Goal: Task Accomplishment & Management: Use online tool/utility

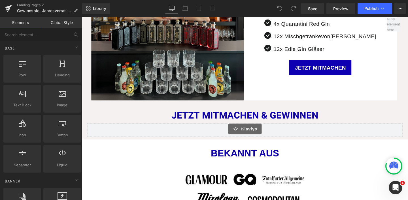
scroll to position [244, 0]
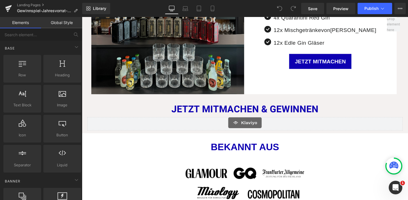
click at [250, 127] on div "Klaviyo Klaviyo" at bounding box center [254, 129] width 332 height 14
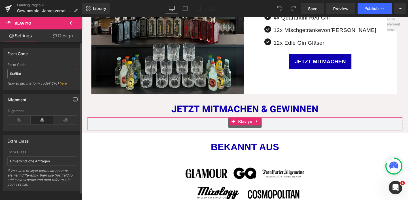
drag, startPoint x: 29, startPoint y: 74, endPoint x: 4, endPoint y: 73, distance: 25.0
click at [4, 73] on div "Su6ikc Form Code Su6ikc How to get the form code? Click here" at bounding box center [42, 76] width 78 height 27
paste input "<div class="klaviyo-form-XqdvH8"></div>"
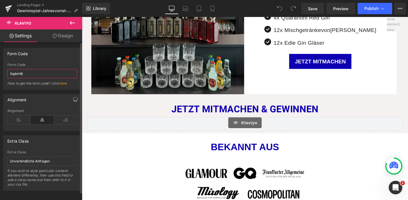
type input "XqdvH8"
click at [39, 58] on div "Form Code" at bounding box center [42, 53] width 78 height 11
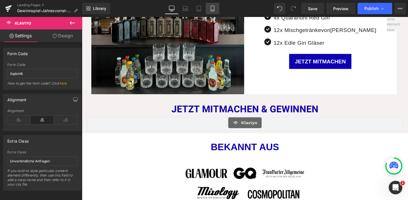
click at [207, 10] on link "Mobile" at bounding box center [213, 8] width 14 height 11
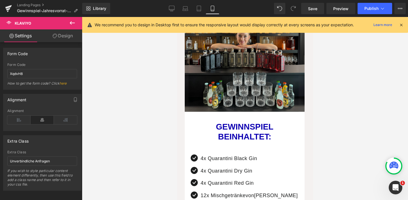
scroll to position [423, 0]
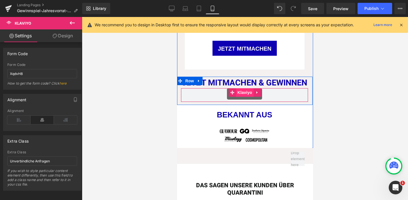
click at [242, 92] on span "Klaviyo" at bounding box center [245, 92] width 18 height 9
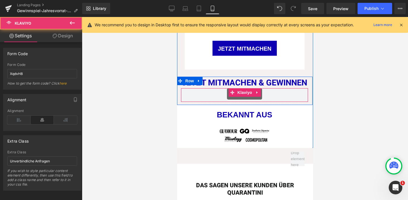
click at [262, 94] on div "Klaviyo" at bounding box center [245, 93] width 116 height 11
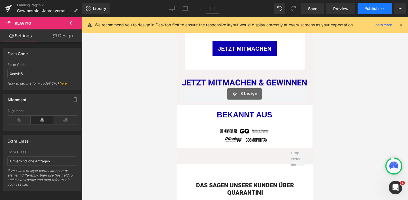
click at [367, 5] on button "Publish" at bounding box center [375, 8] width 35 height 11
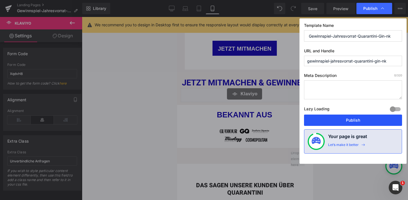
click at [354, 118] on button "Publish" at bounding box center [353, 120] width 98 height 11
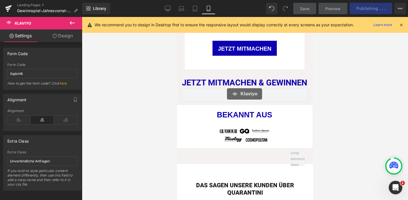
click at [401, 24] on icon at bounding box center [401, 24] width 5 height 5
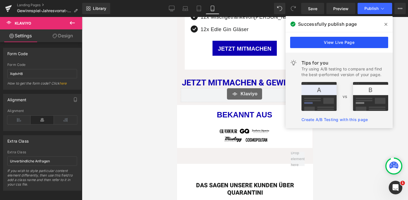
click at [364, 39] on link "View Live Page" at bounding box center [339, 42] width 98 height 11
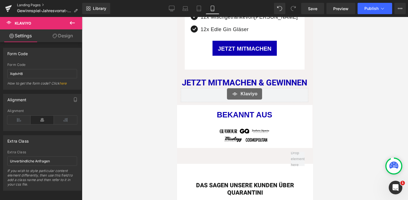
click at [31, 6] on link "Landing Pages" at bounding box center [49, 5] width 65 height 5
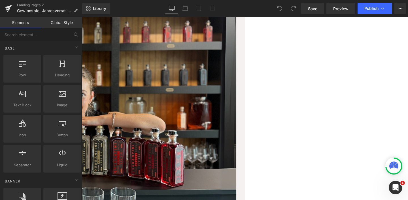
click at [82, 17] on span "Klaviyo" at bounding box center [82, 17] width 0 height 0
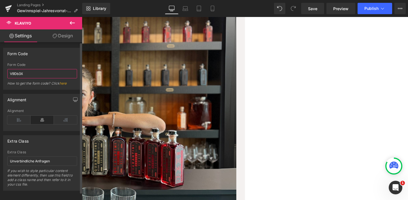
drag, startPoint x: 22, startPoint y: 72, endPoint x: 4, endPoint y: 71, distance: 17.9
click at [4, 71] on div "V9Db3X Form Code V9Db3X How to get the form code? Click here" at bounding box center [42, 76] width 78 height 27
paste input "<div class="klaviyo-form-Ycv52x"></div>"
type input "Ycv52x"
click at [47, 56] on div "Form Code" at bounding box center [42, 53] width 78 height 11
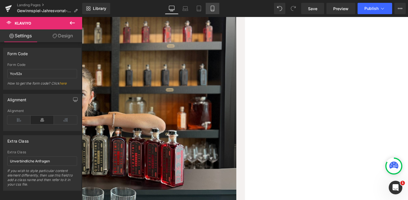
click at [215, 7] on icon at bounding box center [213, 9] width 6 height 6
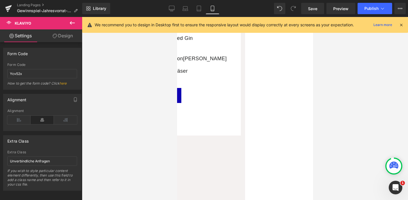
scroll to position [386, 0]
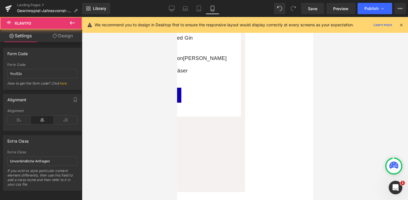
click at [176, 135] on div "Klaviyo" at bounding box center [108, 139] width 135 height 8
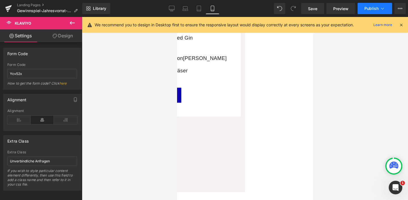
click at [375, 8] on span "Publish" at bounding box center [372, 8] width 14 height 5
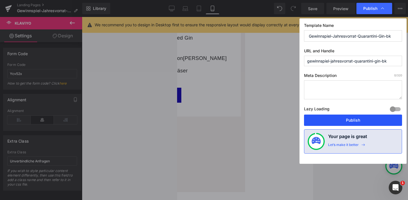
click at [360, 118] on button "Publish" at bounding box center [353, 120] width 98 height 11
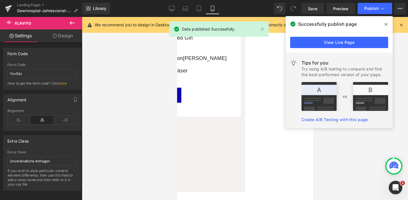
click at [402, 25] on icon at bounding box center [401, 24] width 5 height 5
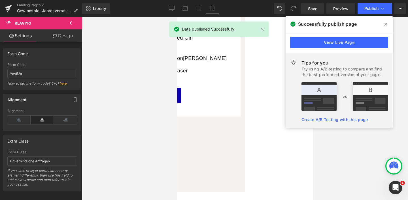
click at [389, 24] on span at bounding box center [386, 24] width 9 height 9
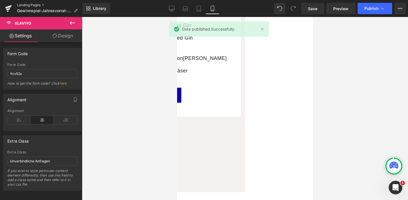
click at [23, 5] on link "Landing Pages" at bounding box center [49, 5] width 65 height 5
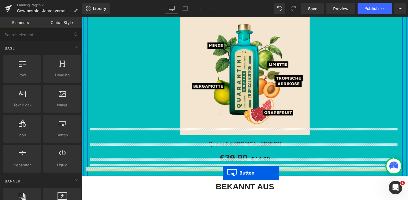
scroll to position [710, 0]
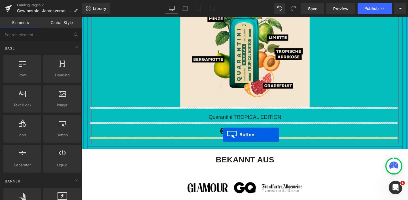
drag, startPoint x: 241, startPoint y: 139, endPoint x: 230, endPoint y: 141, distance: 11.1
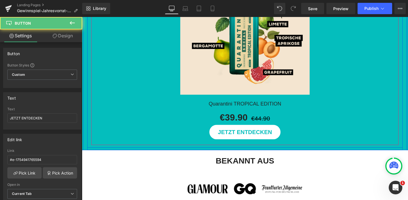
scroll to position [696, 0]
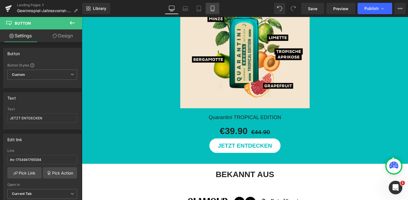
click at [217, 9] on link "Mobile" at bounding box center [213, 8] width 14 height 11
type input "17"
type input "100"
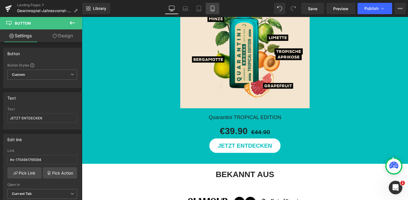
type input "100"
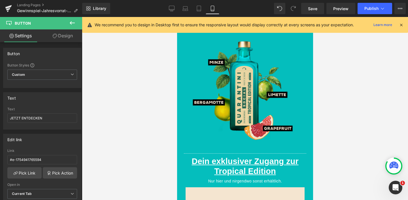
scroll to position [896, 0]
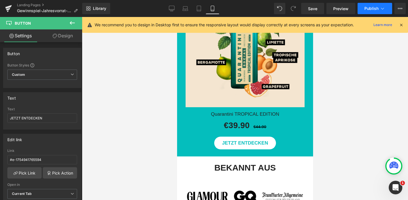
click at [377, 8] on span "Publish" at bounding box center [372, 8] width 14 height 5
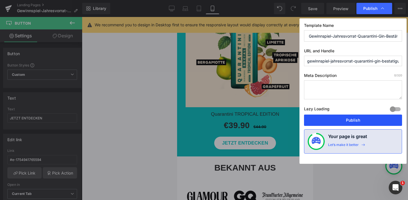
drag, startPoint x: 352, startPoint y: 117, endPoint x: 55, endPoint y: 67, distance: 301.2
click at [352, 117] on button "Publish" at bounding box center [353, 120] width 98 height 11
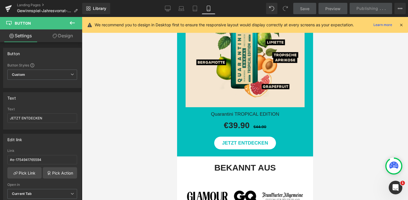
click at [403, 23] on icon at bounding box center [401, 24] width 5 height 5
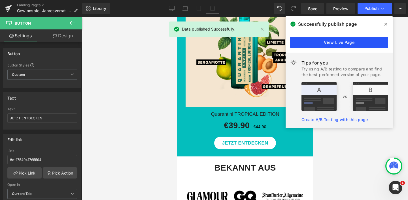
click at [329, 45] on link "View Live Page" at bounding box center [339, 42] width 98 height 11
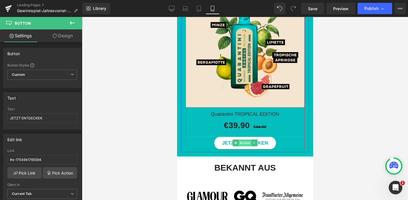
click at [244, 147] on span "Button" at bounding box center [244, 143] width 13 height 7
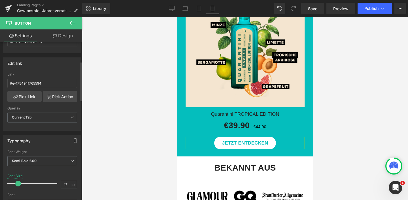
scroll to position [78, 0]
drag, startPoint x: 48, startPoint y: 80, endPoint x: 4, endPoint y: 78, distance: 44.0
click at [4, 78] on div "#e-1754941765594 Link #e-1754941765594 Pick Link Pick Action Current Tab New Ta…" at bounding box center [42, 100] width 78 height 58
drag, startPoint x: 49, startPoint y: 82, endPoint x: 0, endPoint y: 81, distance: 49.3
click at [0, 81] on div "Edit link #e-1754941765594 Link #e-1754941765594 Pick Link Pick Action Current …" at bounding box center [42, 91] width 85 height 78
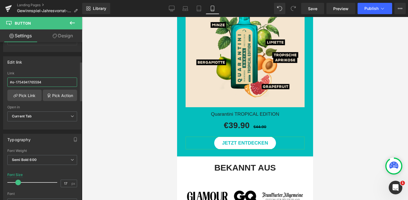
paste input "https://quarantini.de/products/quarantini-tropical-edition-nk"
type input "https://quarantini.de/products/quarantini-tropical-edition-nk"
click at [34, 64] on div "Edit link" at bounding box center [42, 62] width 78 height 11
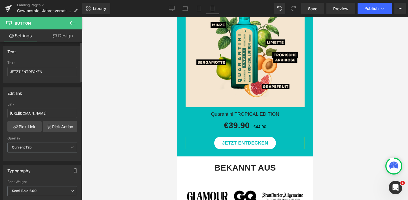
scroll to position [0, 0]
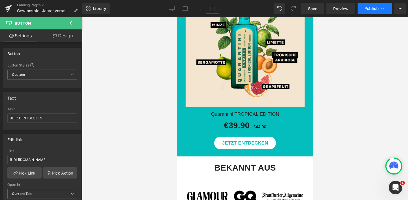
click at [369, 11] on button "Publish" at bounding box center [375, 8] width 35 height 11
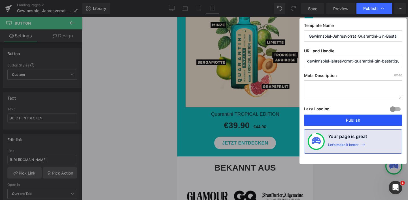
click at [355, 120] on button "Publish" at bounding box center [353, 120] width 98 height 11
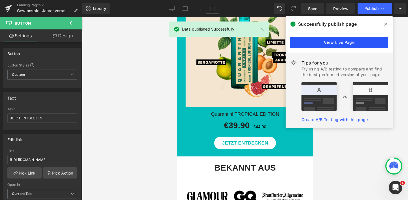
click at [346, 44] on link "View Live Page" at bounding box center [339, 42] width 98 height 11
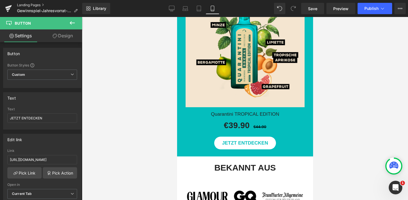
click at [37, 4] on link "Landing Pages" at bounding box center [49, 5] width 65 height 5
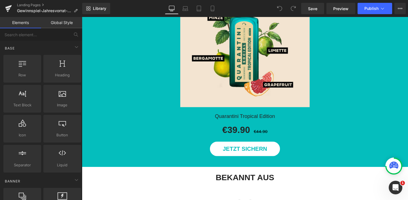
scroll to position [689, 0]
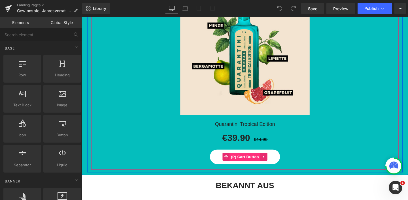
click at [253, 161] on span "(P) Cart Button" at bounding box center [253, 164] width 32 height 9
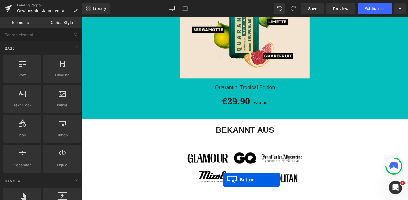
scroll to position [765, 0]
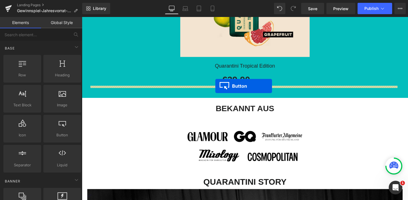
drag, startPoint x: 243, startPoint y: 46, endPoint x: 222, endPoint y: 90, distance: 48.8
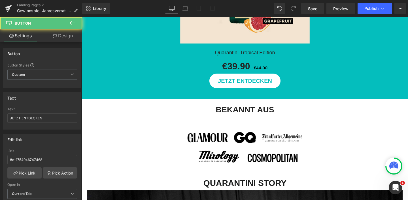
scroll to position [750, 0]
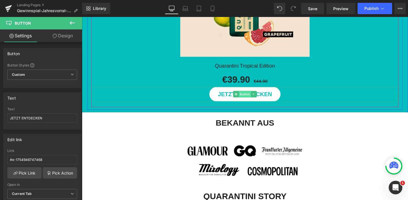
click at [250, 96] on span "Button" at bounding box center [253, 98] width 13 height 7
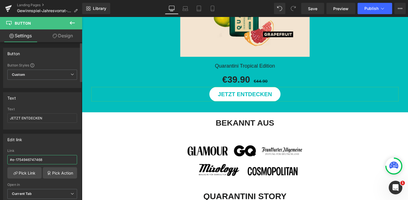
drag, startPoint x: 49, startPoint y: 160, endPoint x: 2, endPoint y: 158, distance: 46.8
click at [2, 158] on div "Edit link #e-1754946747468 Link #e-1754946747468 Pick Link Pick Action Current …" at bounding box center [42, 169] width 85 height 78
paste input "https://quarantini.de/products/quarantini-tropical-edition-bk"
type input "https://quarantini.de/products/quarantini-tropical-edition-bk"
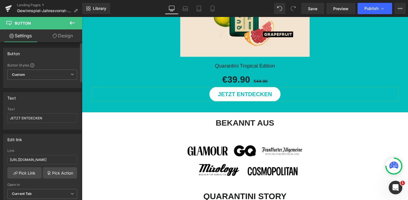
click at [35, 143] on div "Edit link" at bounding box center [42, 139] width 78 height 11
click at [369, 5] on button "Publish" at bounding box center [375, 8] width 35 height 11
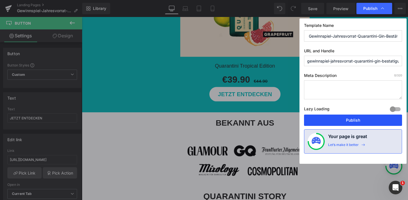
drag, startPoint x: 353, startPoint y: 124, endPoint x: 285, endPoint y: 112, distance: 69.4
click at [353, 124] on button "Publish" at bounding box center [353, 120] width 98 height 11
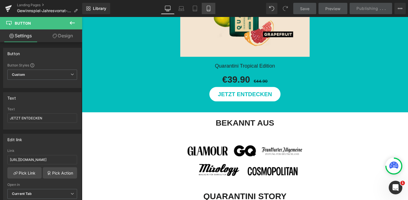
click at [205, 7] on link "Mobile" at bounding box center [209, 8] width 14 height 11
type input "17"
type input "100"
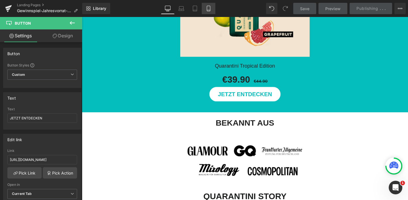
type input "100"
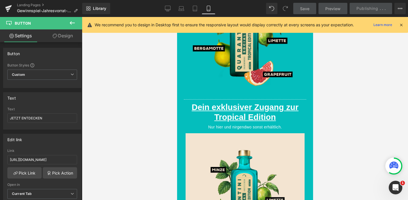
scroll to position [949, 0]
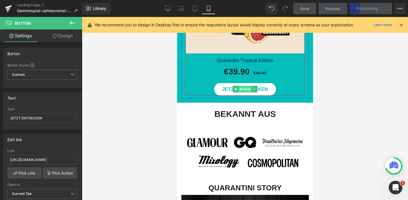
click at [239, 93] on span "Button" at bounding box center [244, 89] width 13 height 7
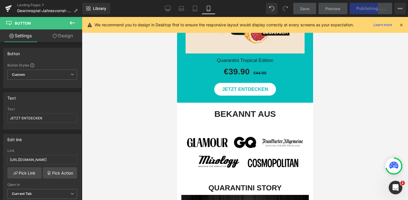
click at [401, 24] on icon at bounding box center [401, 24] width 5 height 5
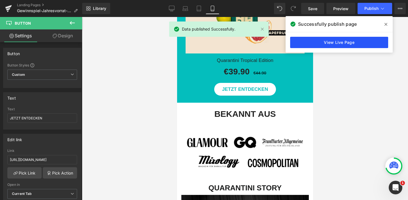
click at [353, 41] on link "View Live Page" at bounding box center [339, 42] width 98 height 11
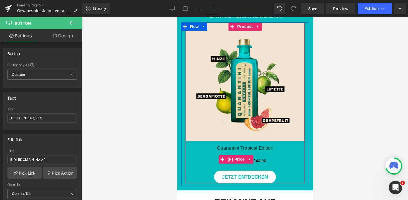
scroll to position [831, 0]
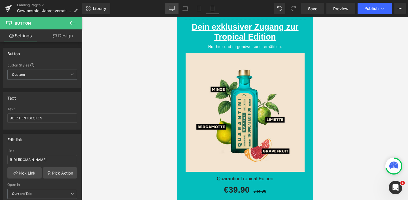
click at [172, 6] on icon at bounding box center [172, 9] width 6 height 6
type input "21"
type input "100"
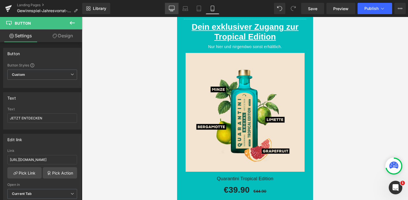
type input "100"
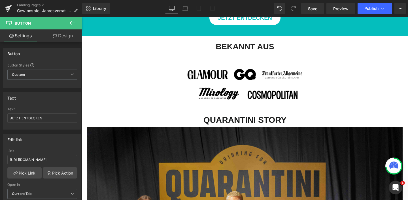
scroll to position [632, 0]
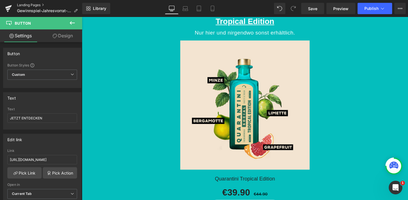
click at [39, 5] on link "Landing Pages" at bounding box center [49, 5] width 65 height 5
